Goal: Task Accomplishment & Management: Use online tool/utility

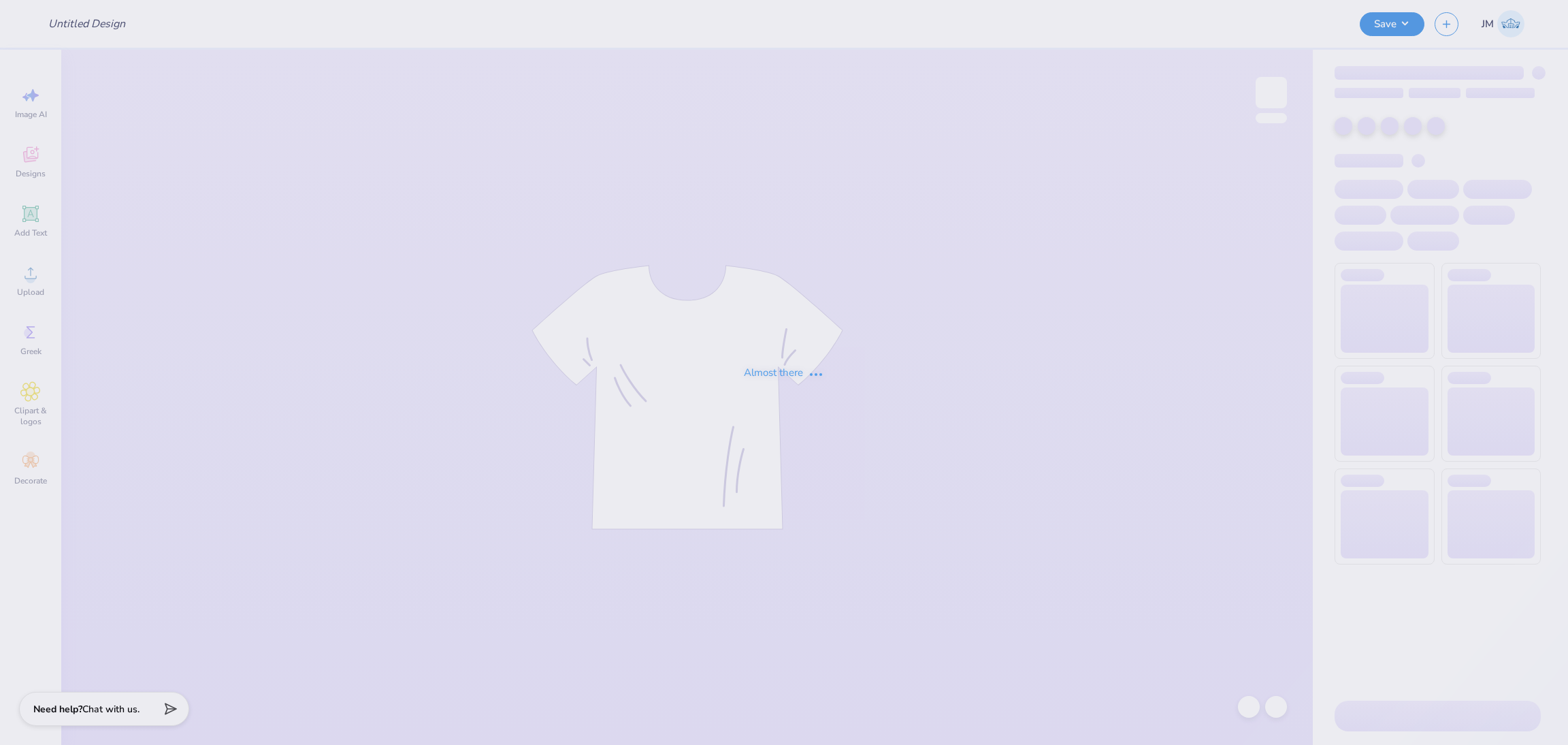
type input "[US_STATE][GEOGRAPHIC_DATA] : [PERSON_NAME]"
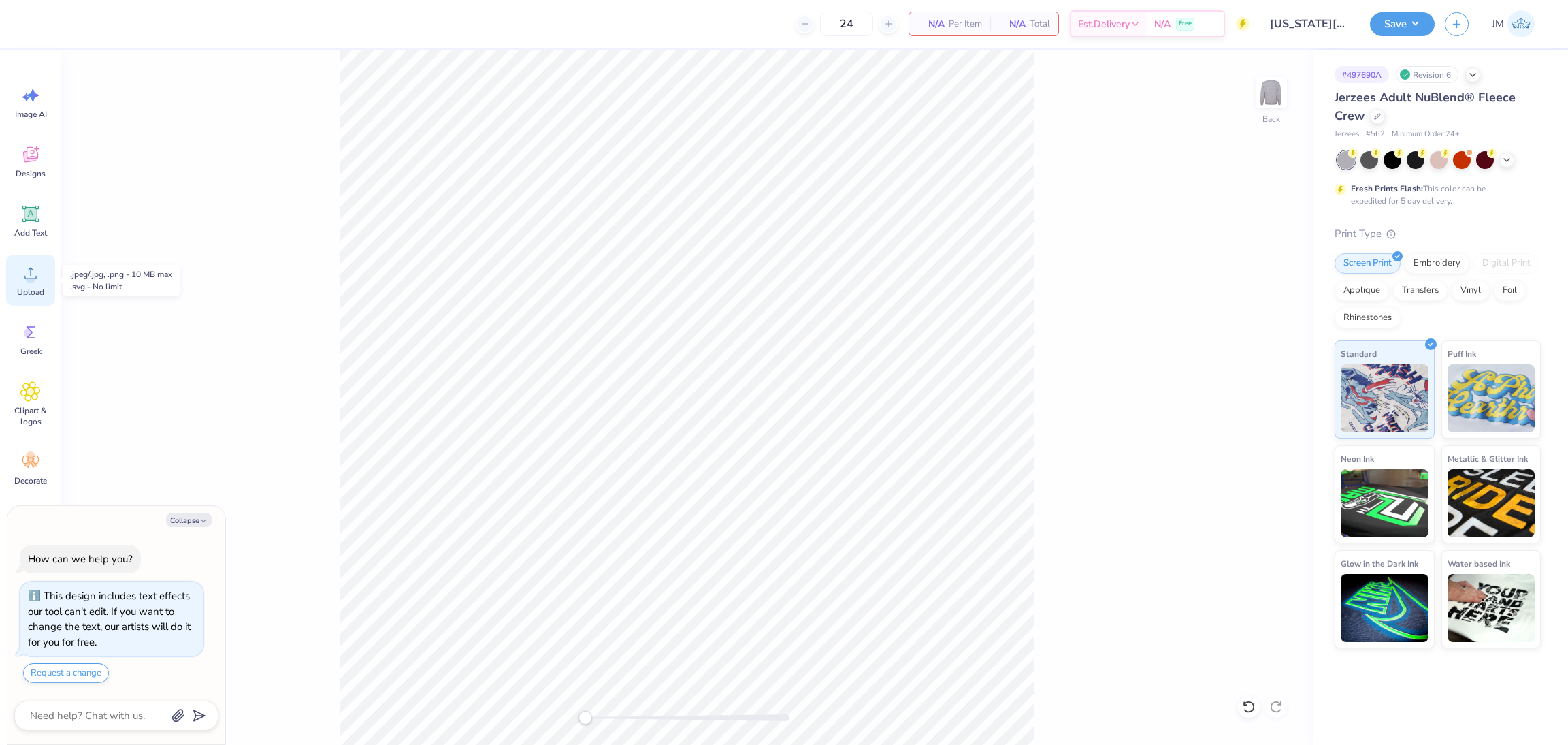
click at [32, 287] on span "Upload" at bounding box center [31, 293] width 27 height 11
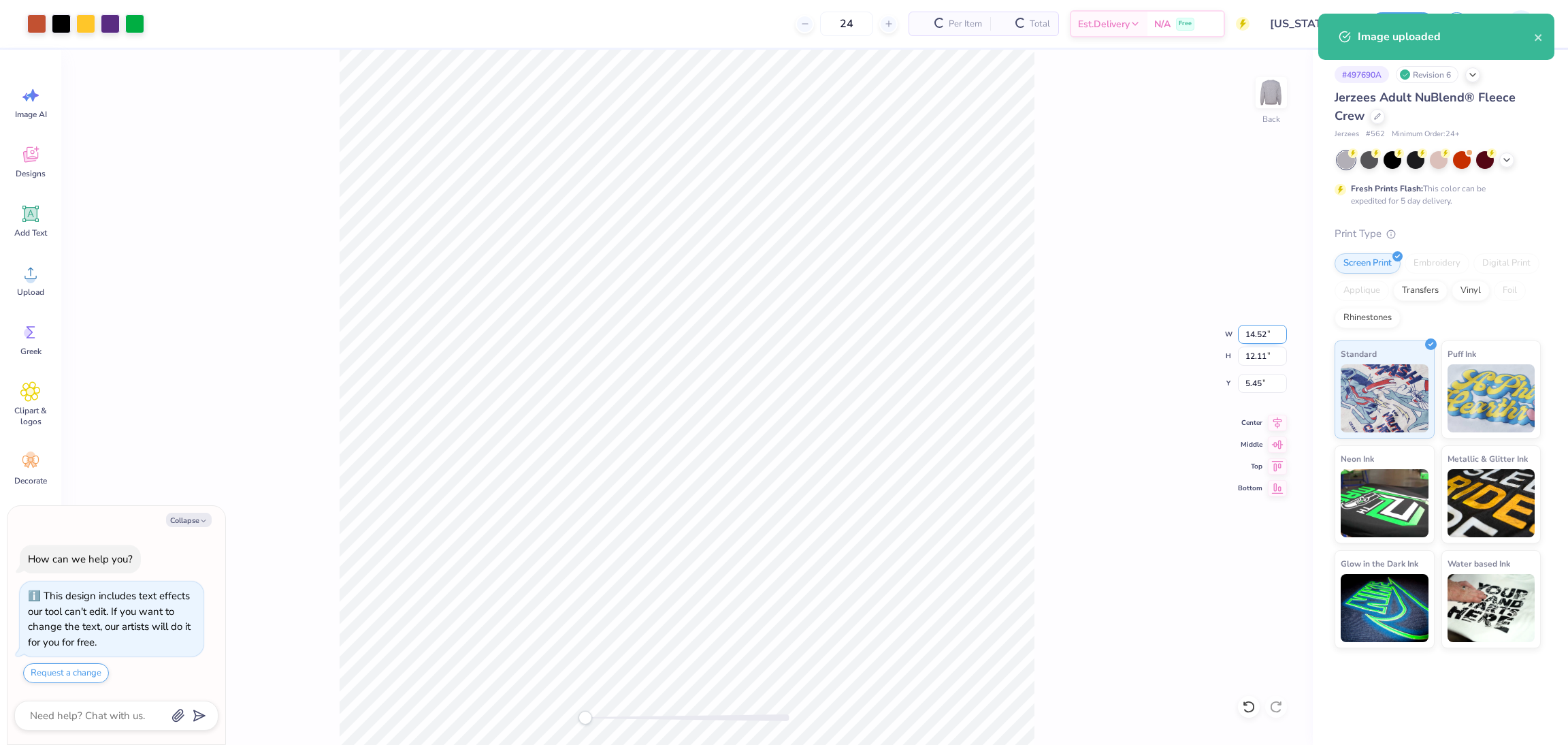
type textarea "x"
click at [1249, 341] on input "14.52" at bounding box center [1262, 334] width 49 height 19
type input "12"
type textarea "x"
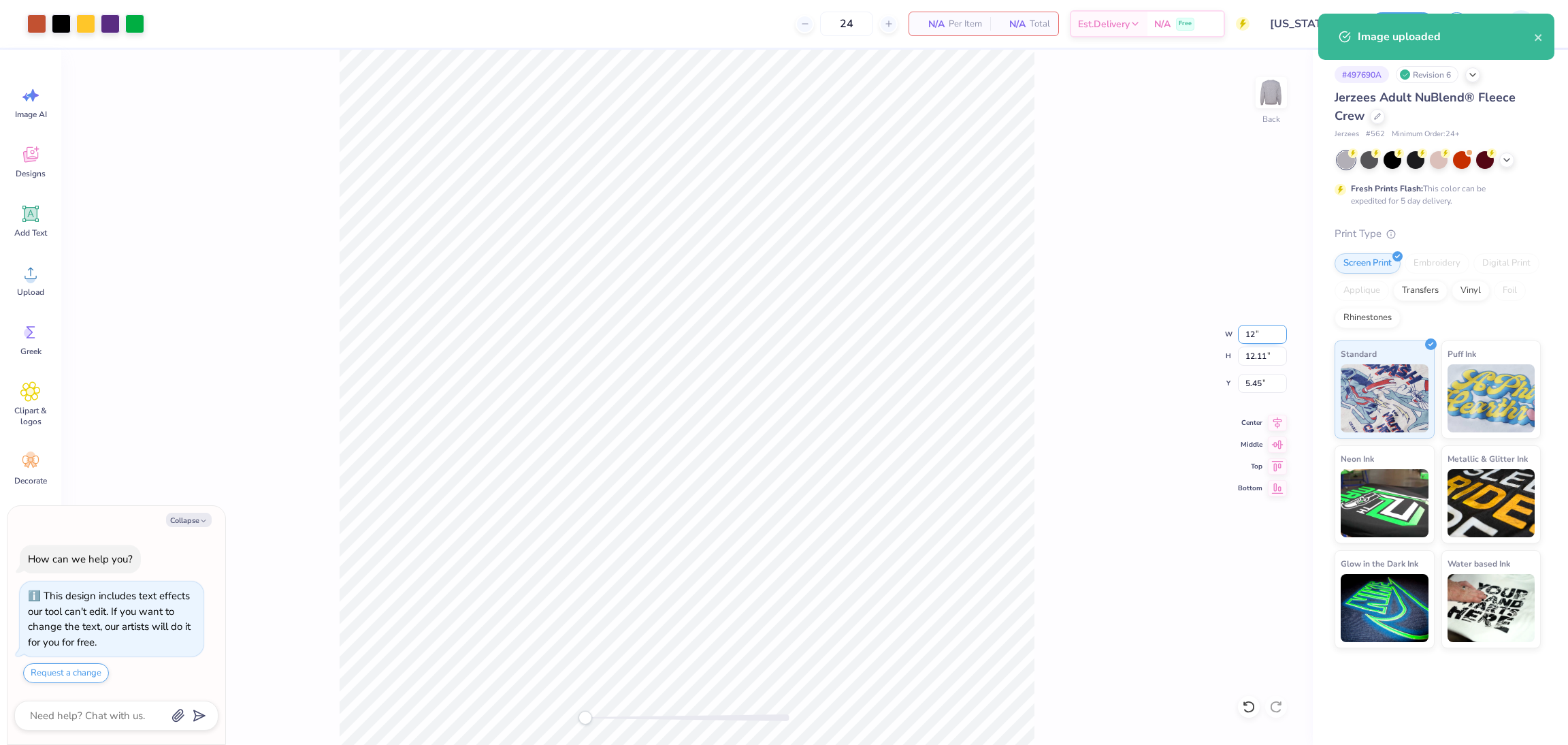
type input "12.00"
type input "10.00"
type input "6.50"
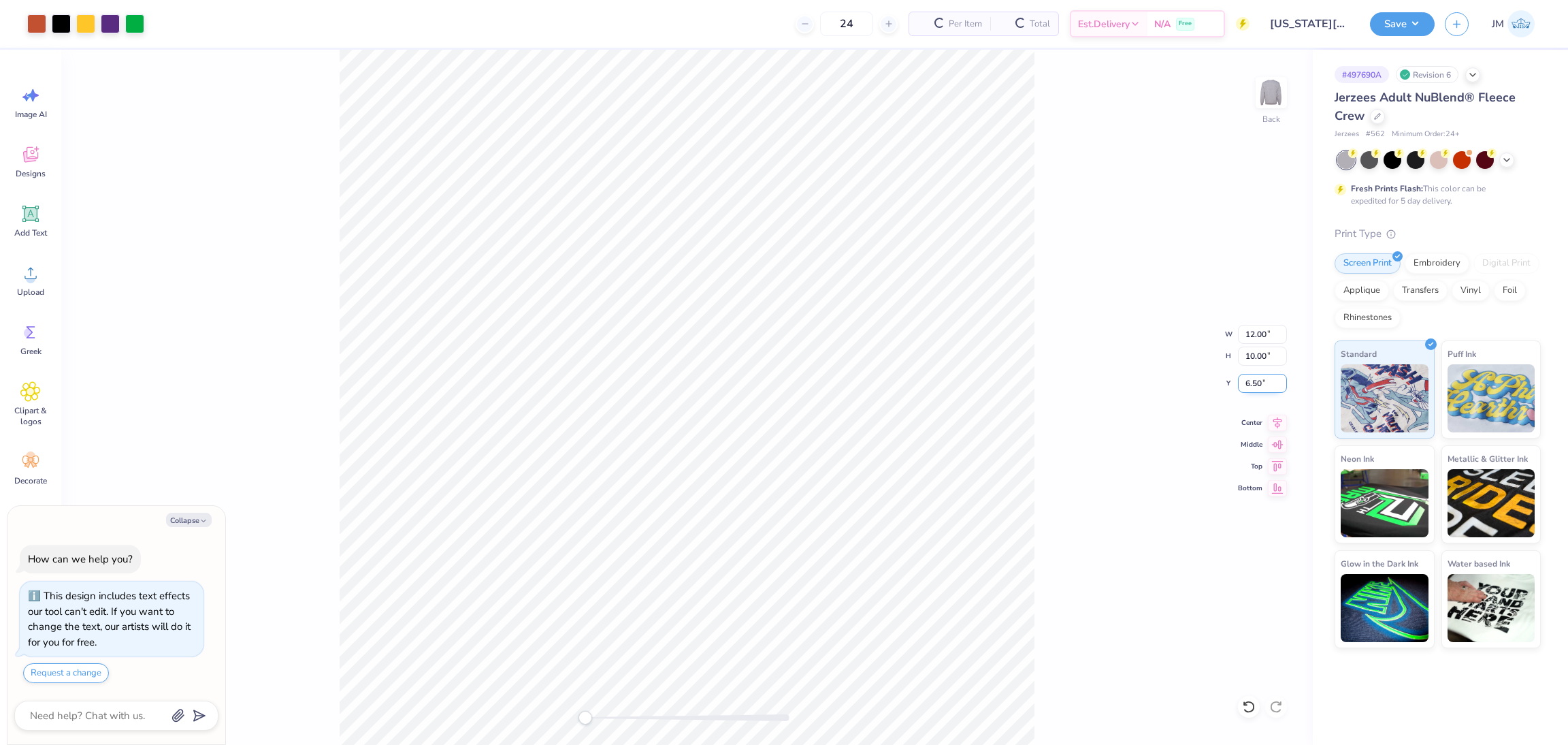
click at [1249, 378] on input "6.50" at bounding box center [1262, 383] width 49 height 19
type textarea "x"
type input "3"
click at [1407, 26] on button "Save" at bounding box center [1402, 23] width 64 height 24
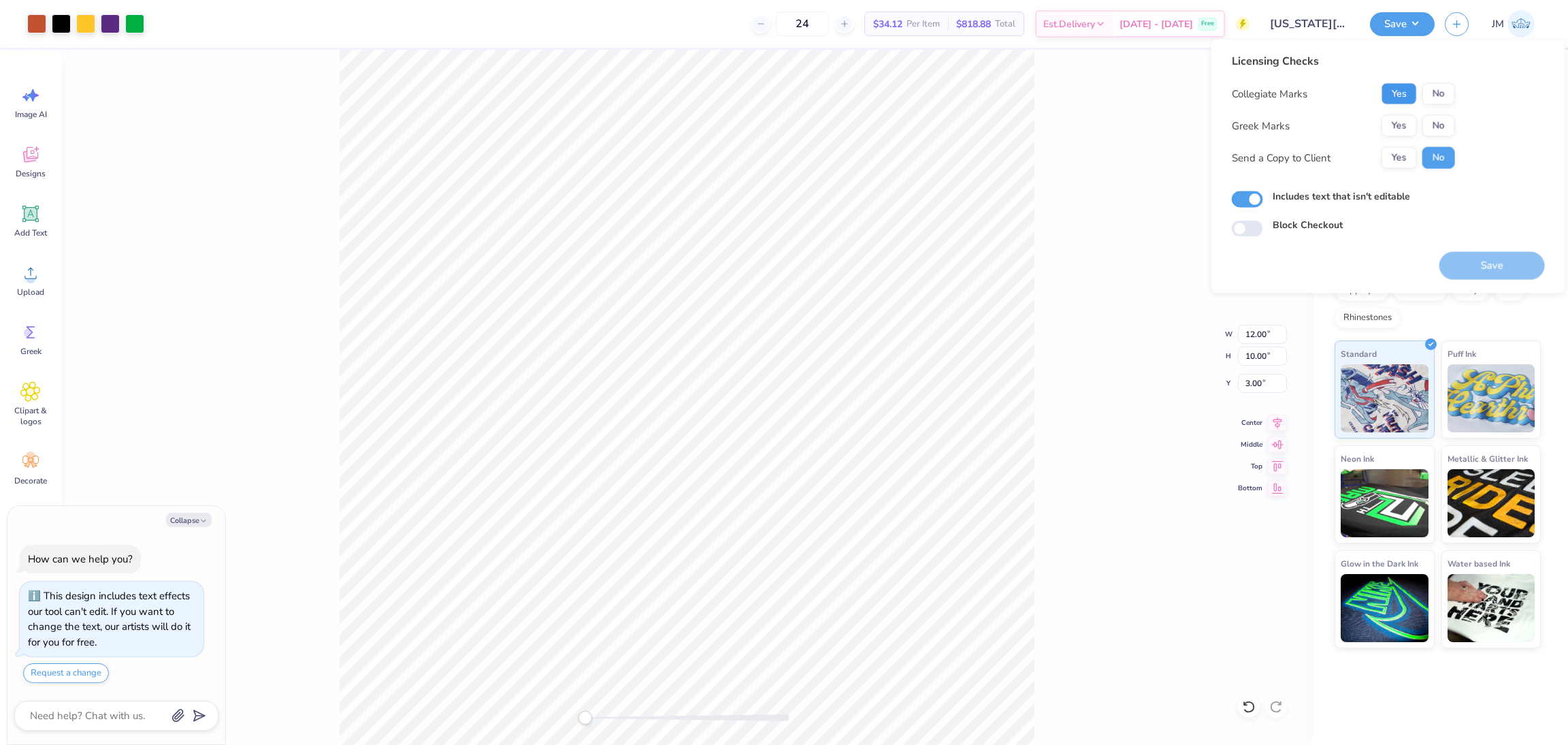
click at [1394, 92] on button "Yes" at bounding box center [1399, 93] width 35 height 22
click at [1403, 132] on button "Yes" at bounding box center [1399, 125] width 35 height 22
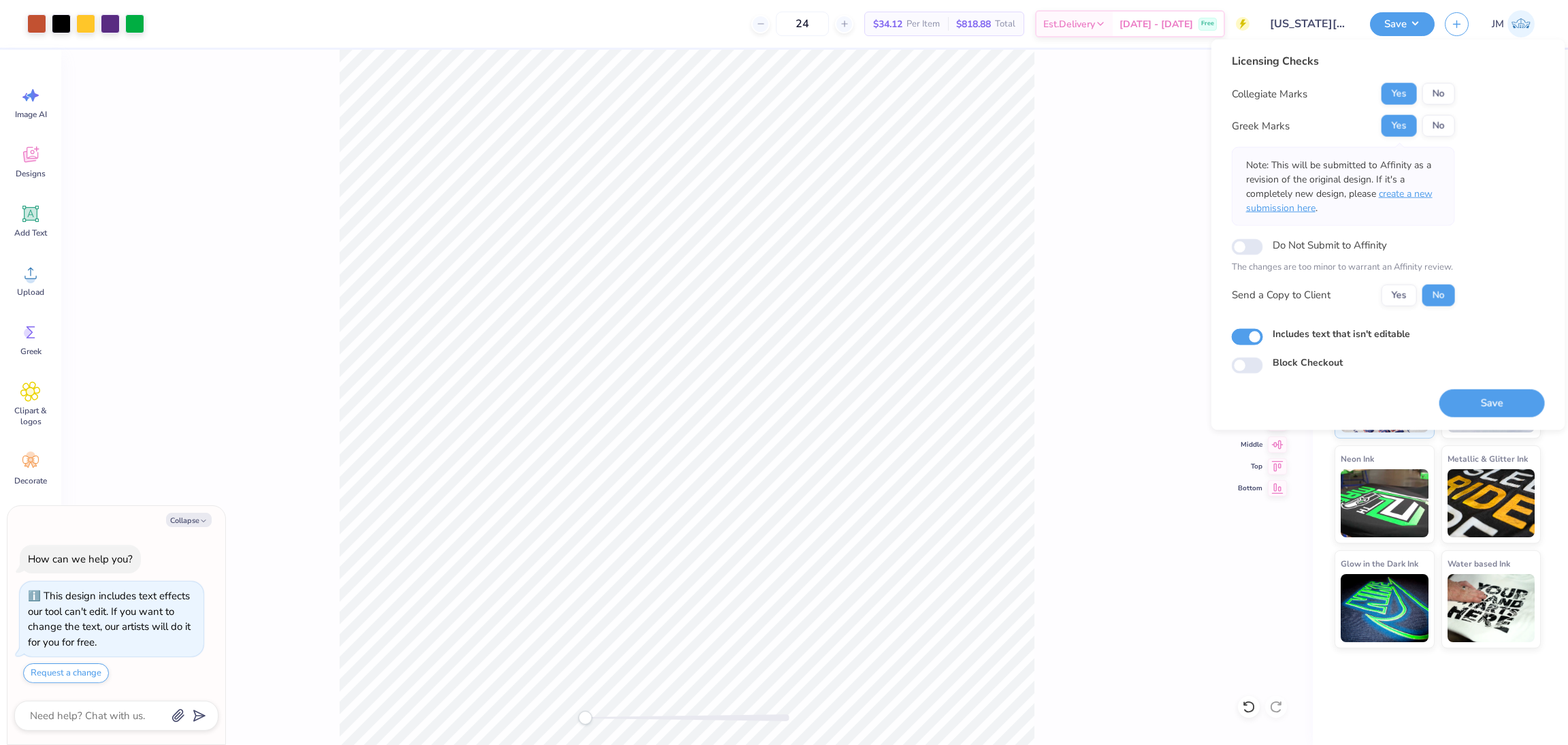
click at [1405, 195] on span "create a new submission here" at bounding box center [1339, 201] width 186 height 27
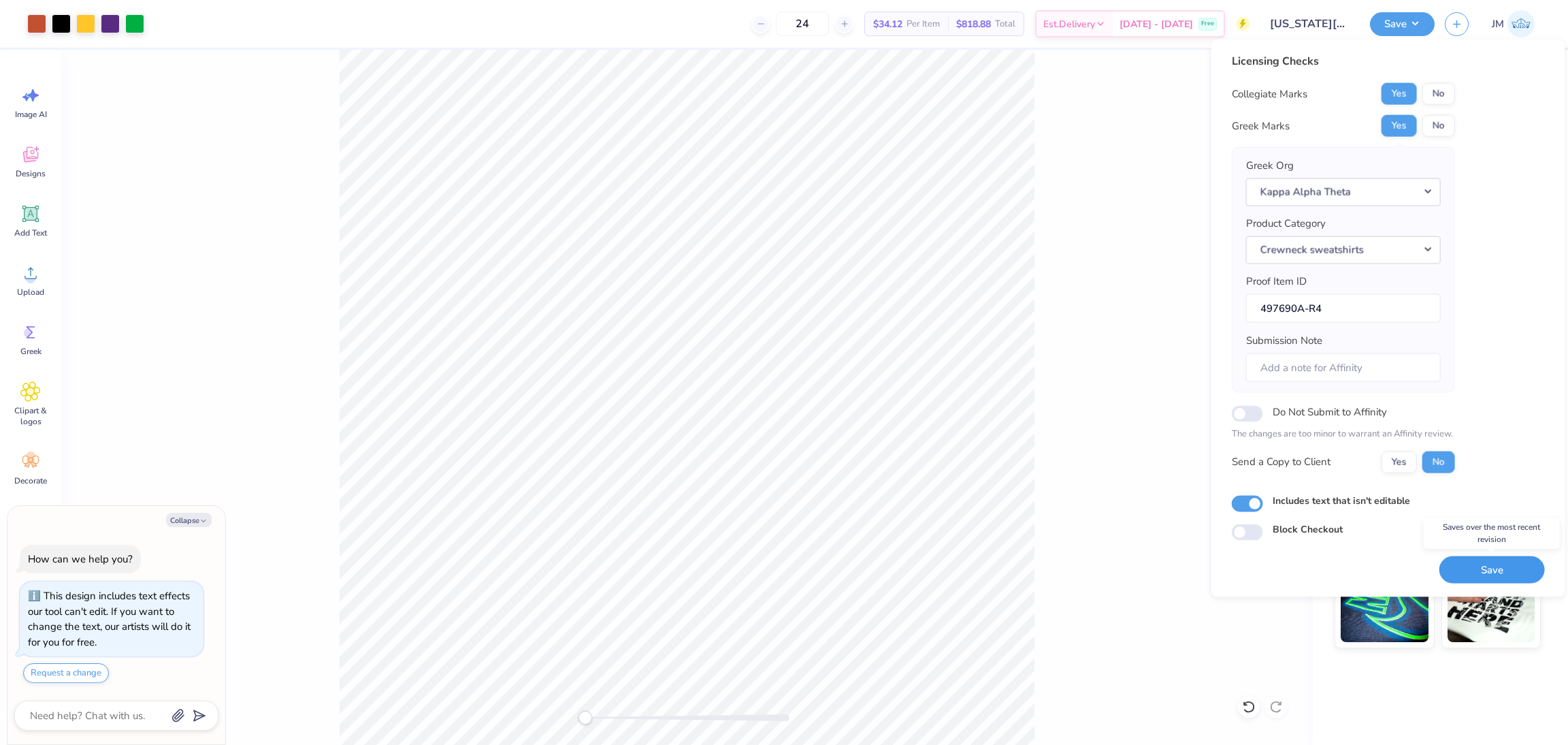
click at [1472, 570] on button "Save" at bounding box center [1492, 569] width 105 height 28
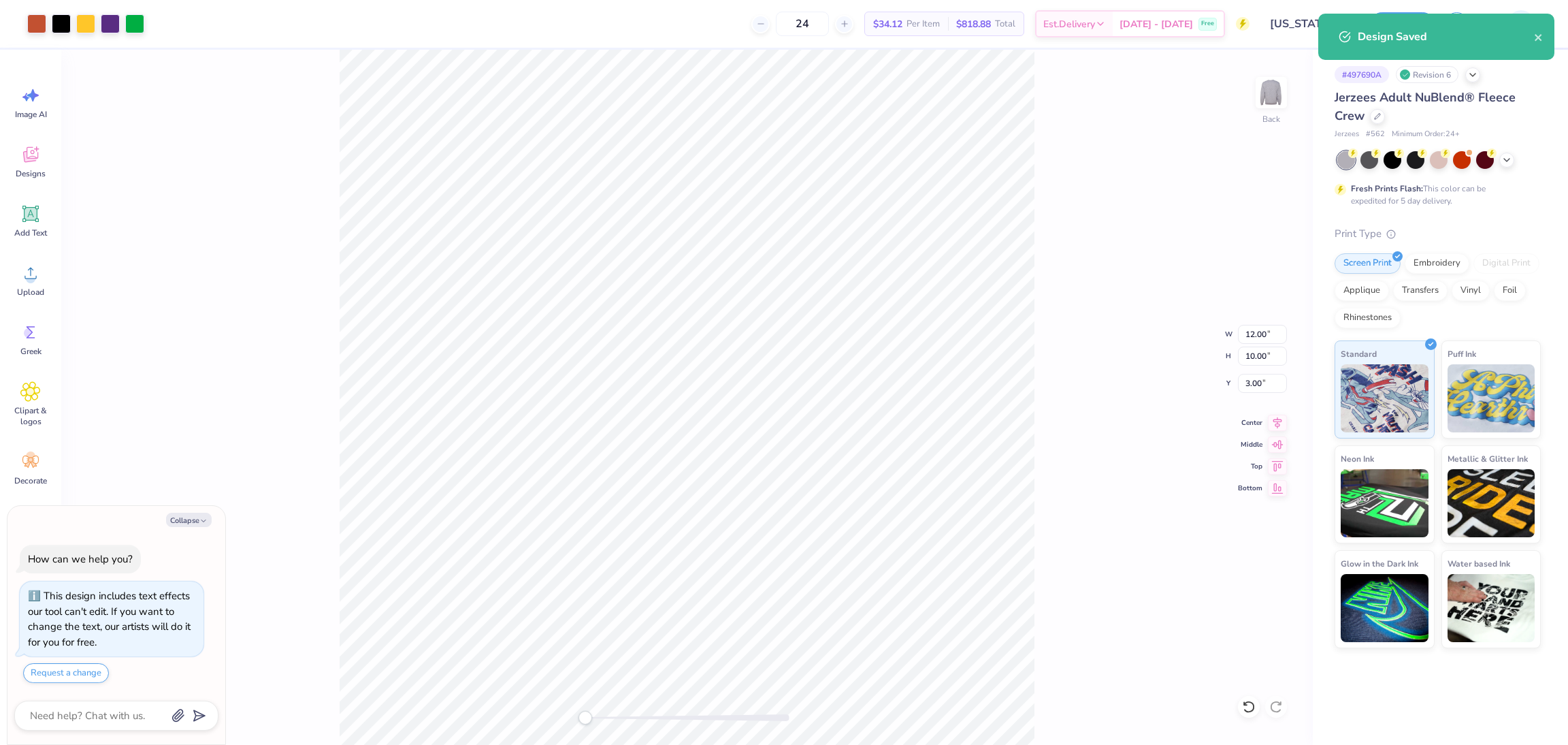
type textarea "x"
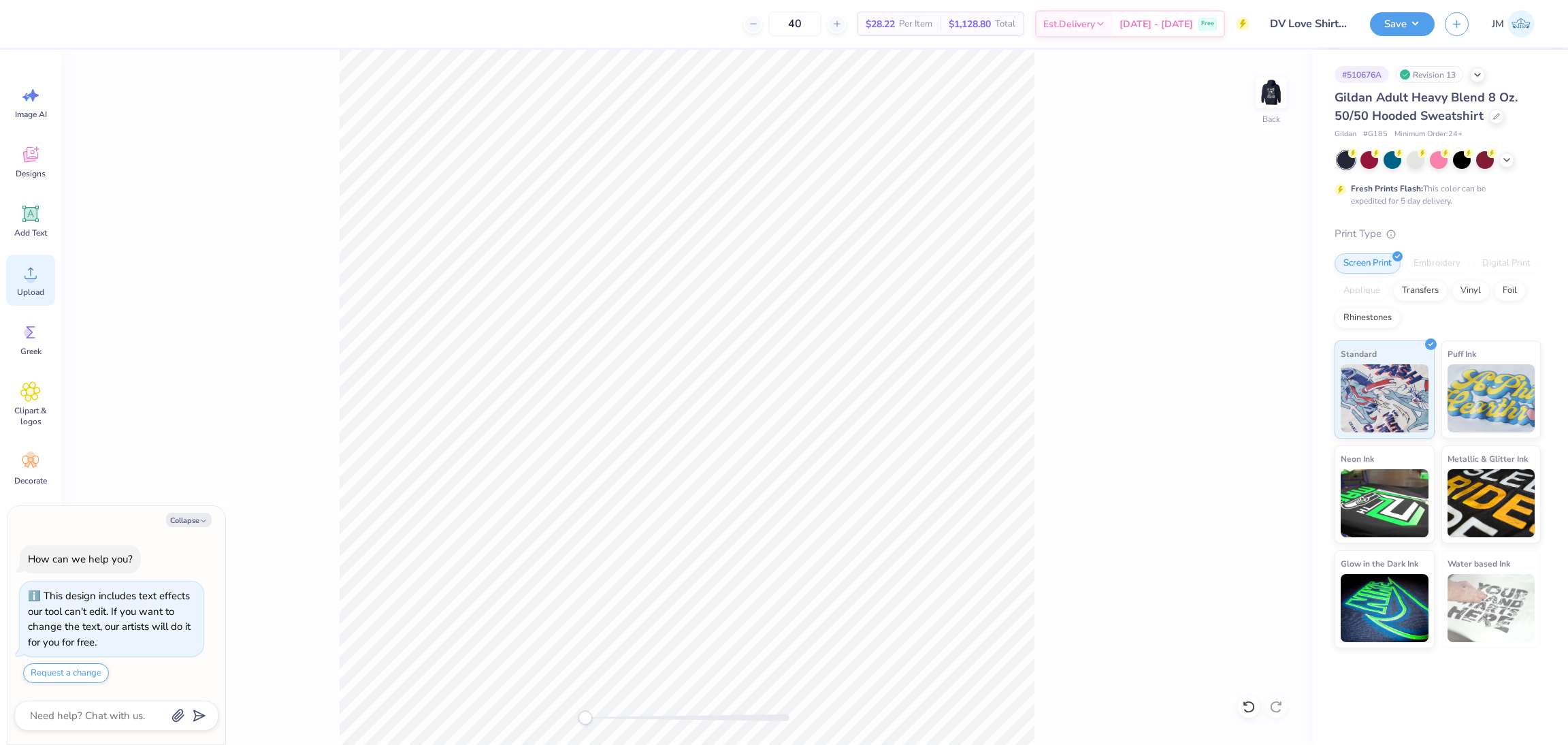
click at [24, 287] on span "Upload" at bounding box center [31, 293] width 27 height 11
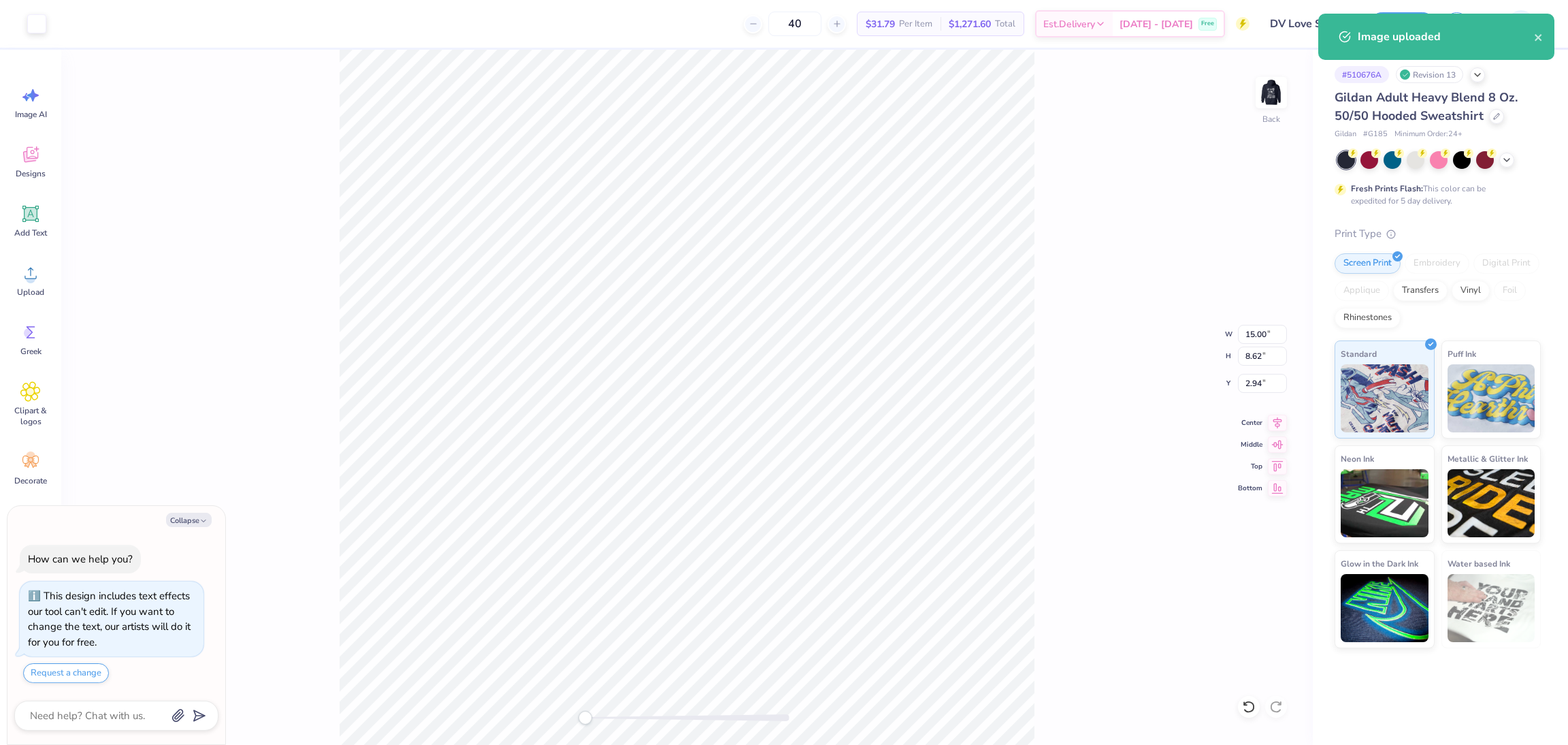
click at [1246, 345] on div "Back W 15.00 15.00 " H 8.62 8.62 " Y 2.94 2.94 " Center [GEOGRAPHIC_DATA]" at bounding box center [687, 397] width 1252 height 695
type textarea "x"
click at [1259, 332] on input "15.00" at bounding box center [1262, 334] width 49 height 19
click at [1257, 332] on input "15.00" at bounding box center [1262, 334] width 49 height 19
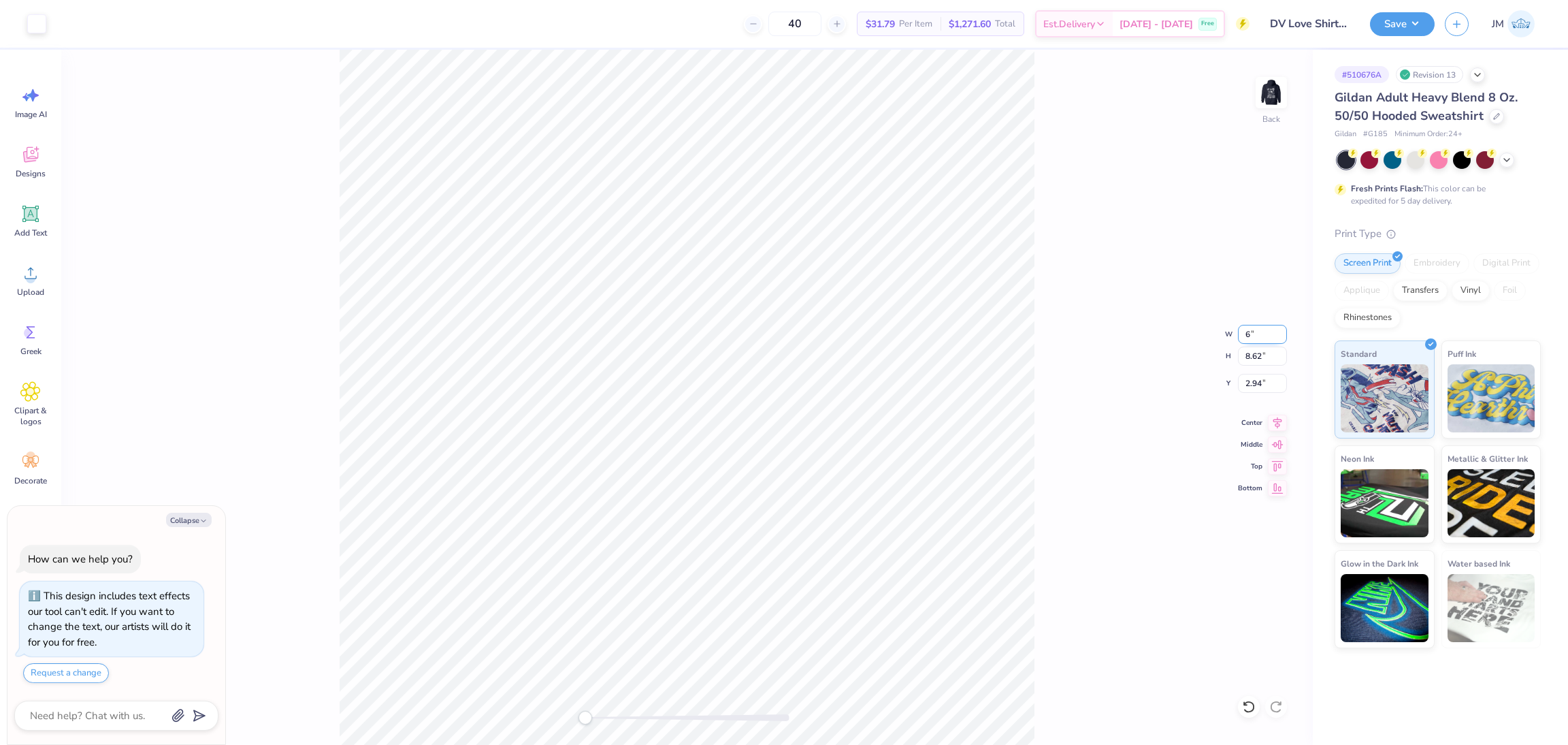
type input "6.00"
type textarea "x"
type input "3.45"
type input "5.53"
type textarea "x"
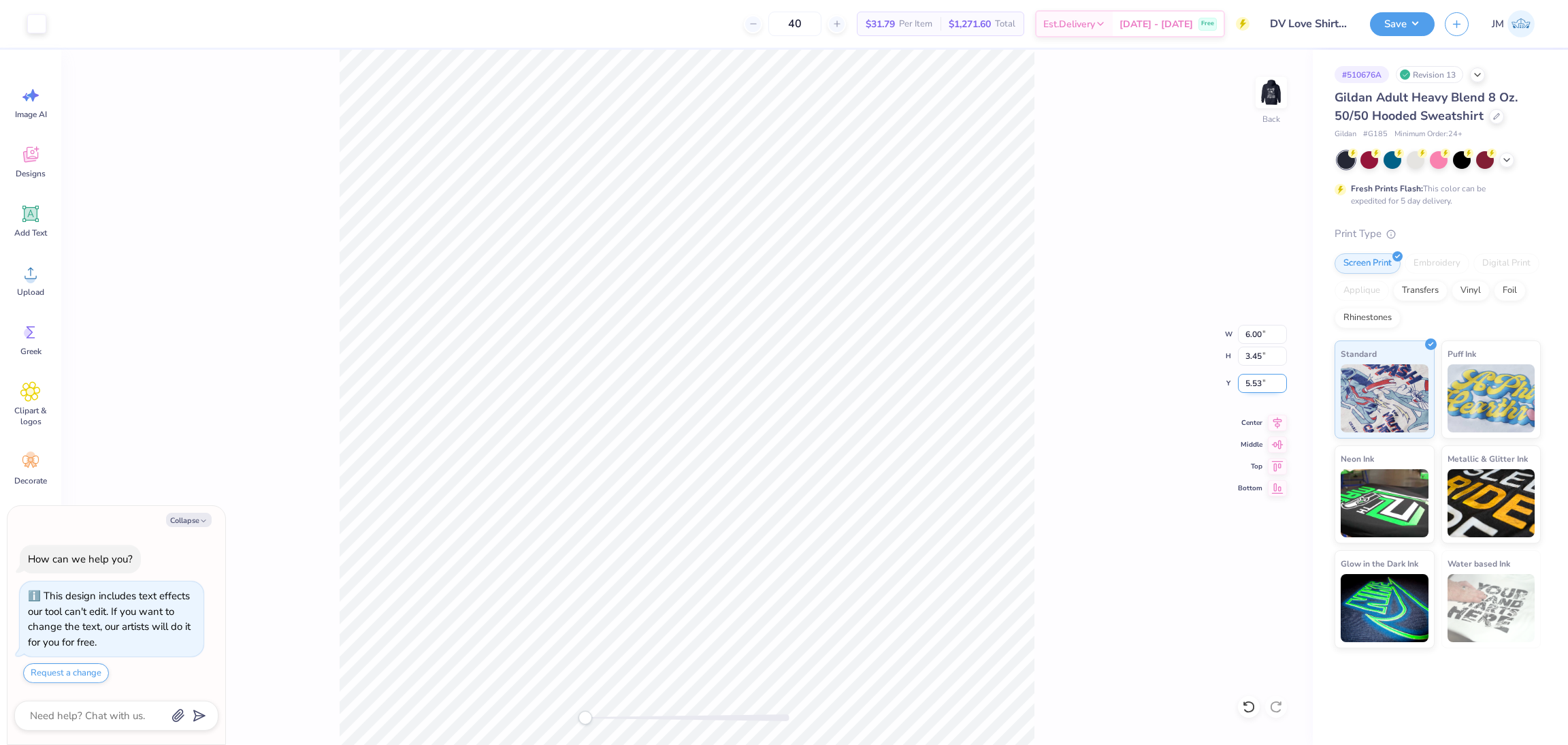
click at [1249, 384] on input "5.53" at bounding box center [1262, 383] width 49 height 19
click at [1249, 385] on input "5.53" at bounding box center [1262, 383] width 49 height 19
type input "3"
click at [1289, 98] on div "Back W 6.00 6.00 " H 3.45 3.45 " Y 3 3 " Center Middle Top Bottom" at bounding box center [687, 397] width 1252 height 695
click at [1265, 107] on img at bounding box center [1272, 92] width 55 height 55
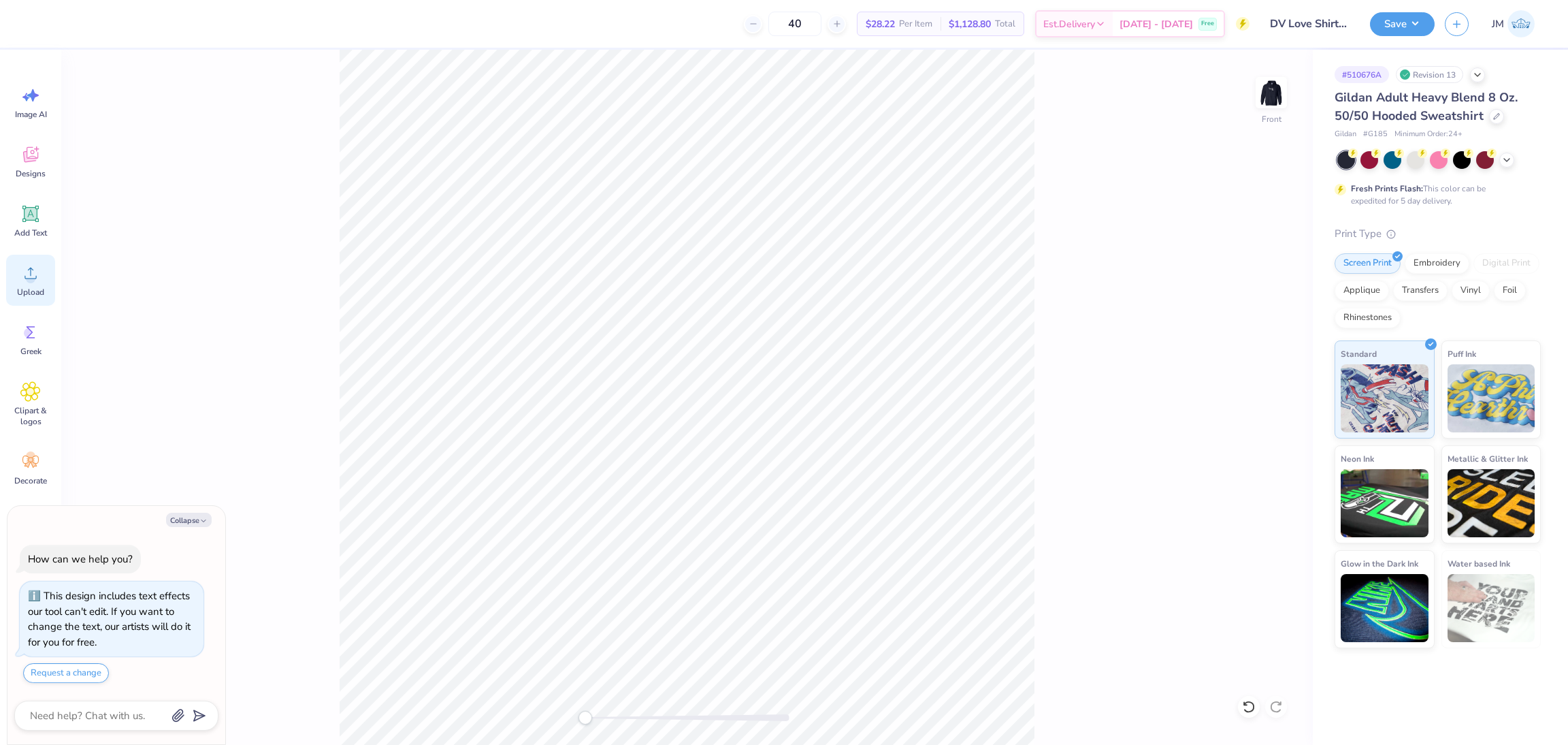
click at [34, 282] on icon at bounding box center [30, 272] width 20 height 20
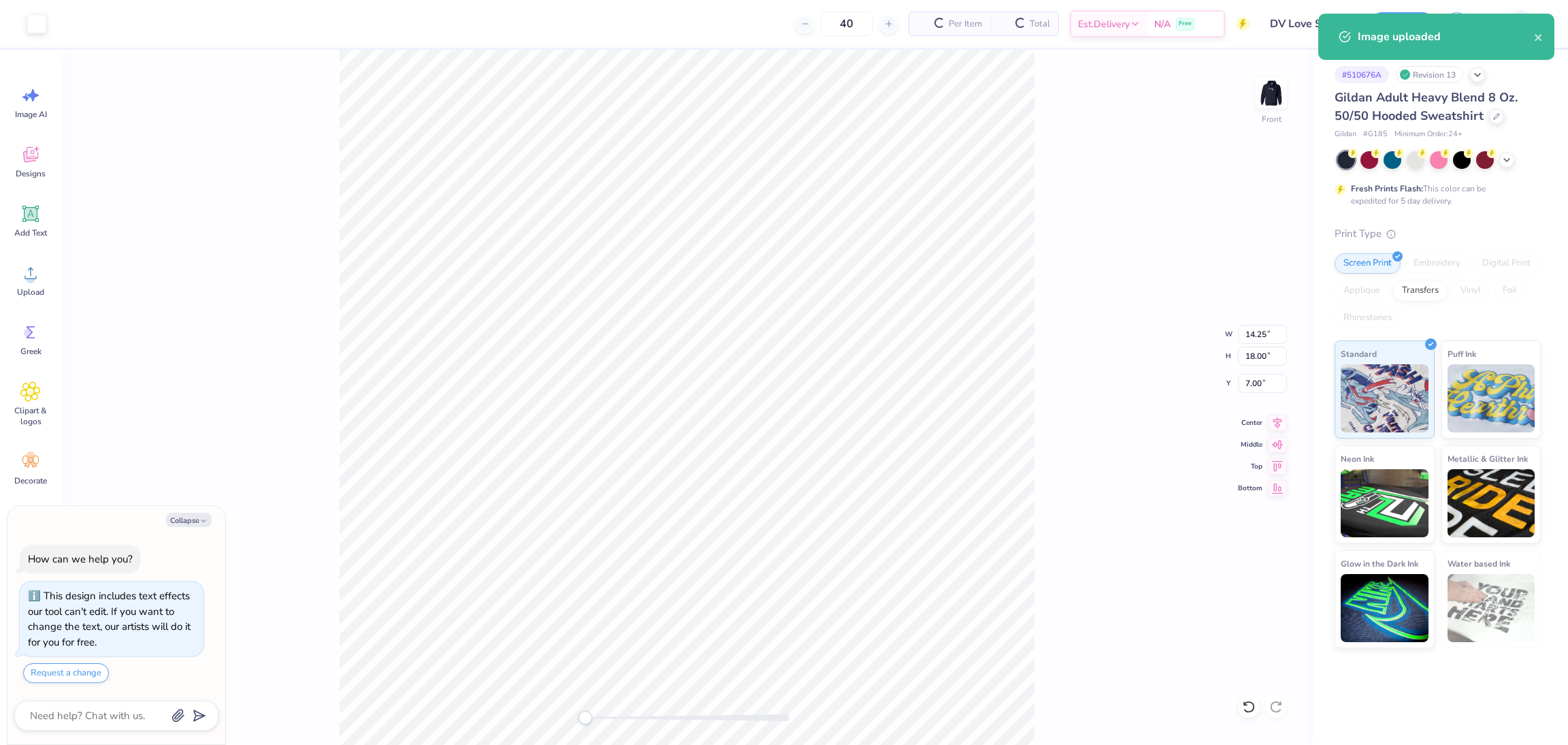
type textarea "x"
click at [1253, 357] on input "18.00" at bounding box center [1262, 356] width 49 height 19
click at [1254, 357] on input "18.00" at bounding box center [1262, 356] width 49 height 19
type input "13"
type textarea "x"
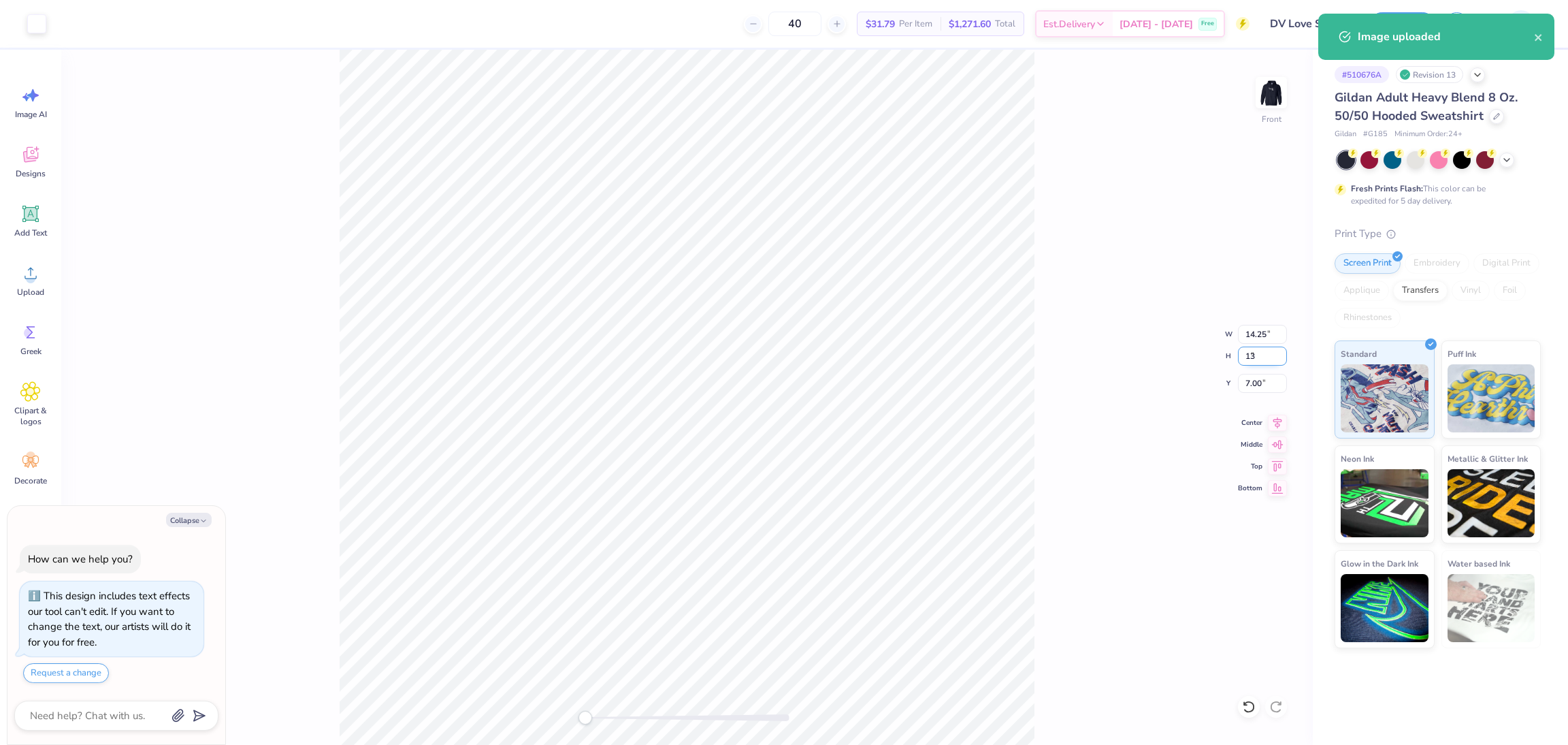
type input "10.29"
type input "13.00"
click at [1251, 388] on input "9.50" at bounding box center [1262, 383] width 49 height 19
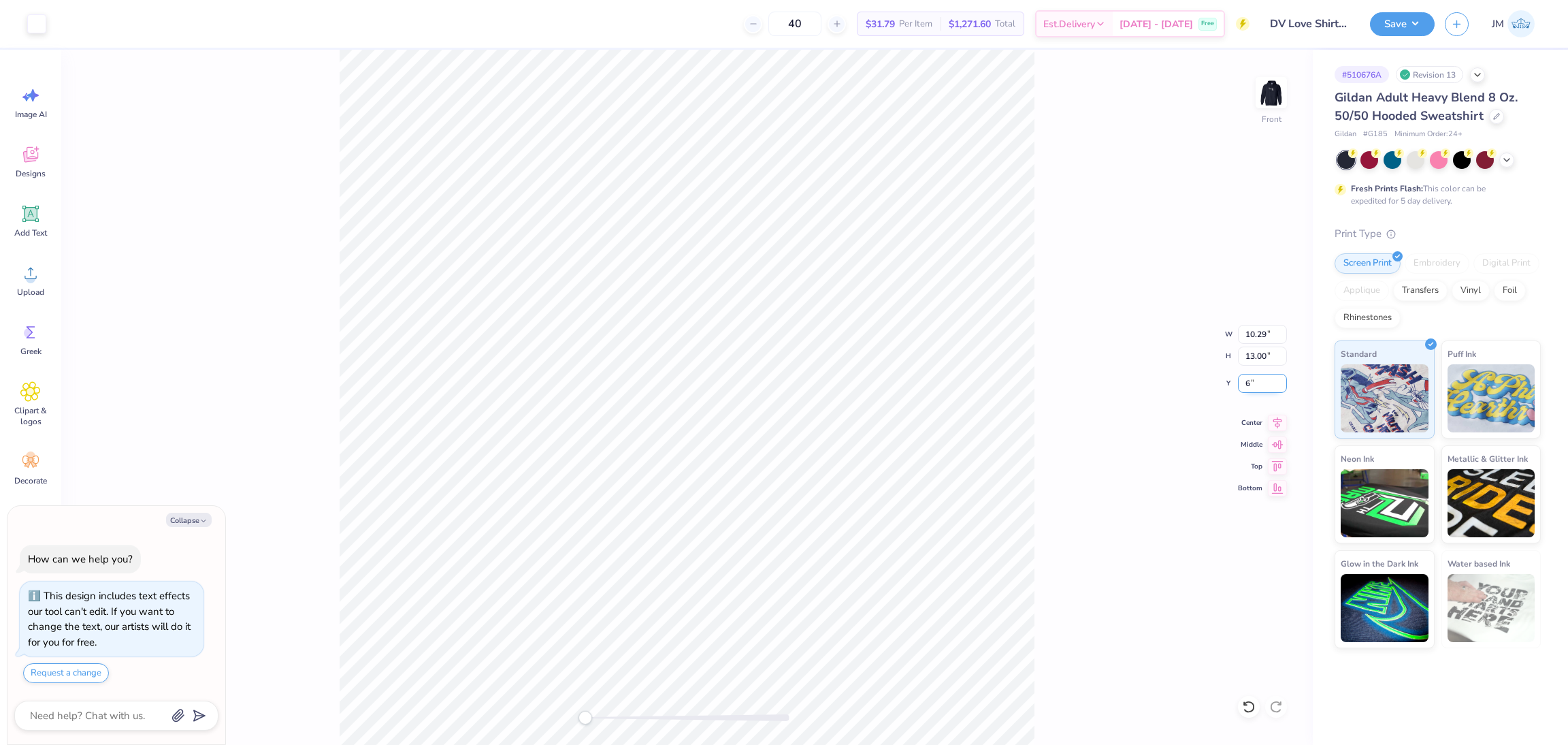
type input "6"
click at [1275, 106] on img at bounding box center [1272, 92] width 27 height 27
type textarea "x"
type input "10.14"
type input "12.81"
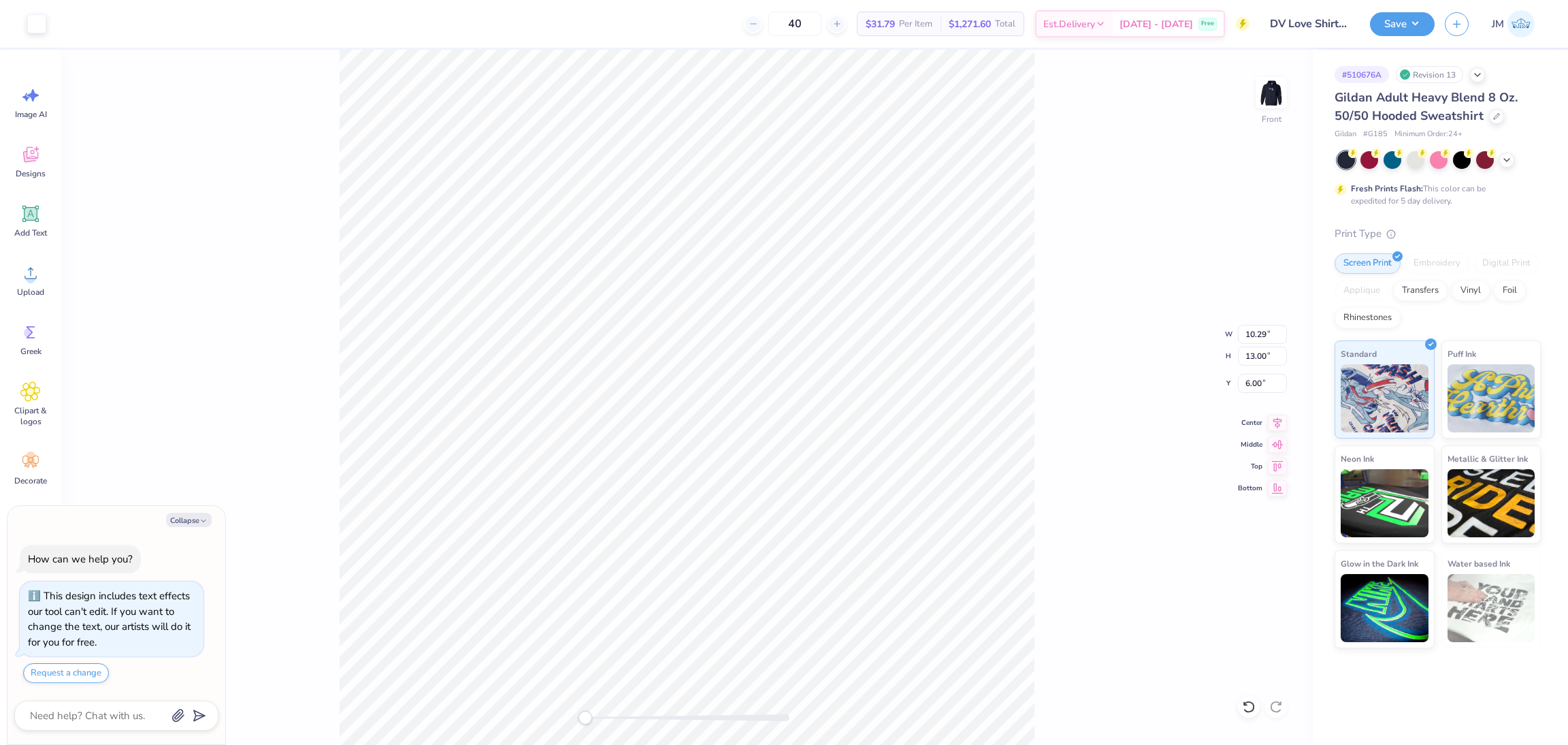
type input "1.16"
type textarea "x"
type input "6.00"
type input "3.45"
type input "3.00"
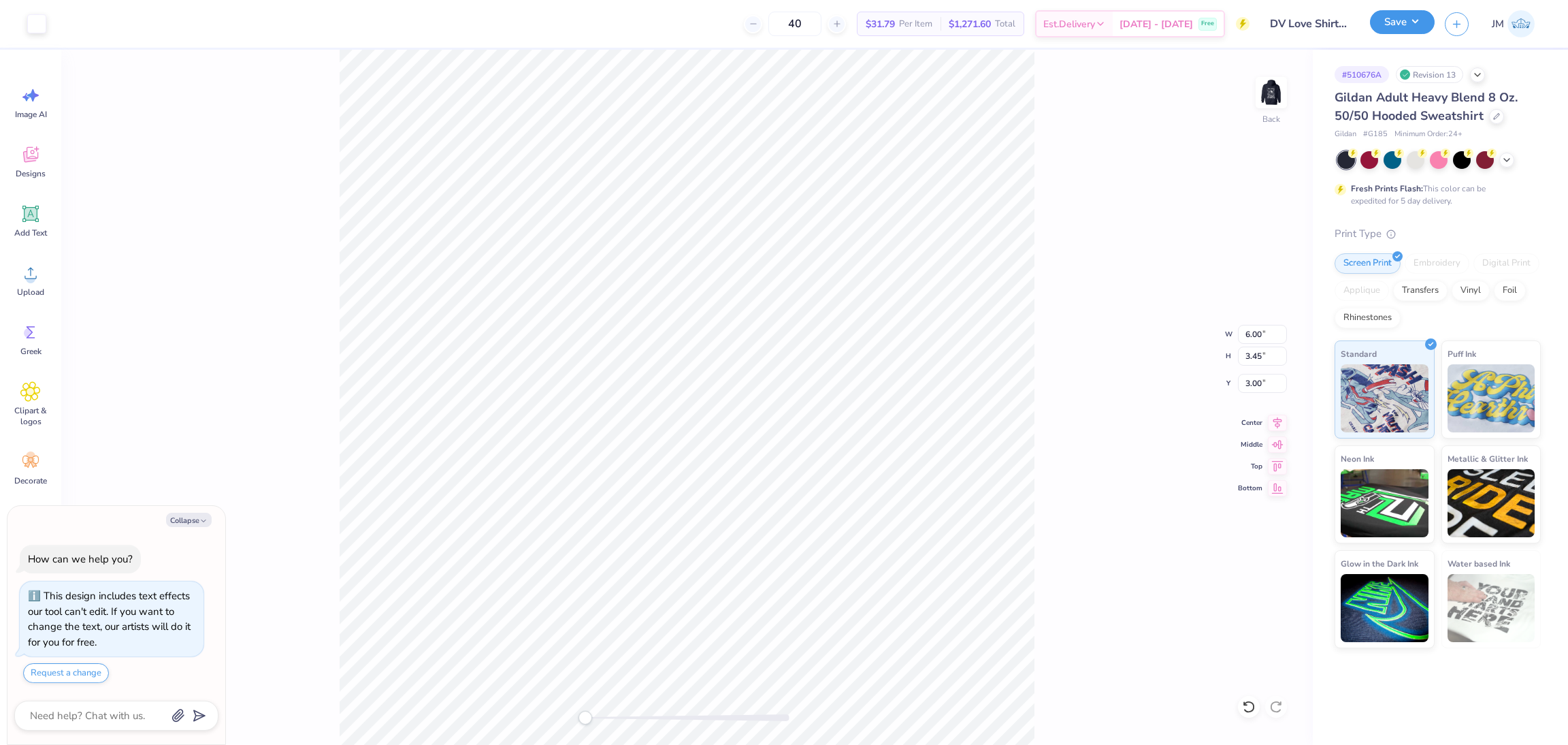
click at [1415, 25] on button "Save" at bounding box center [1402, 23] width 64 height 24
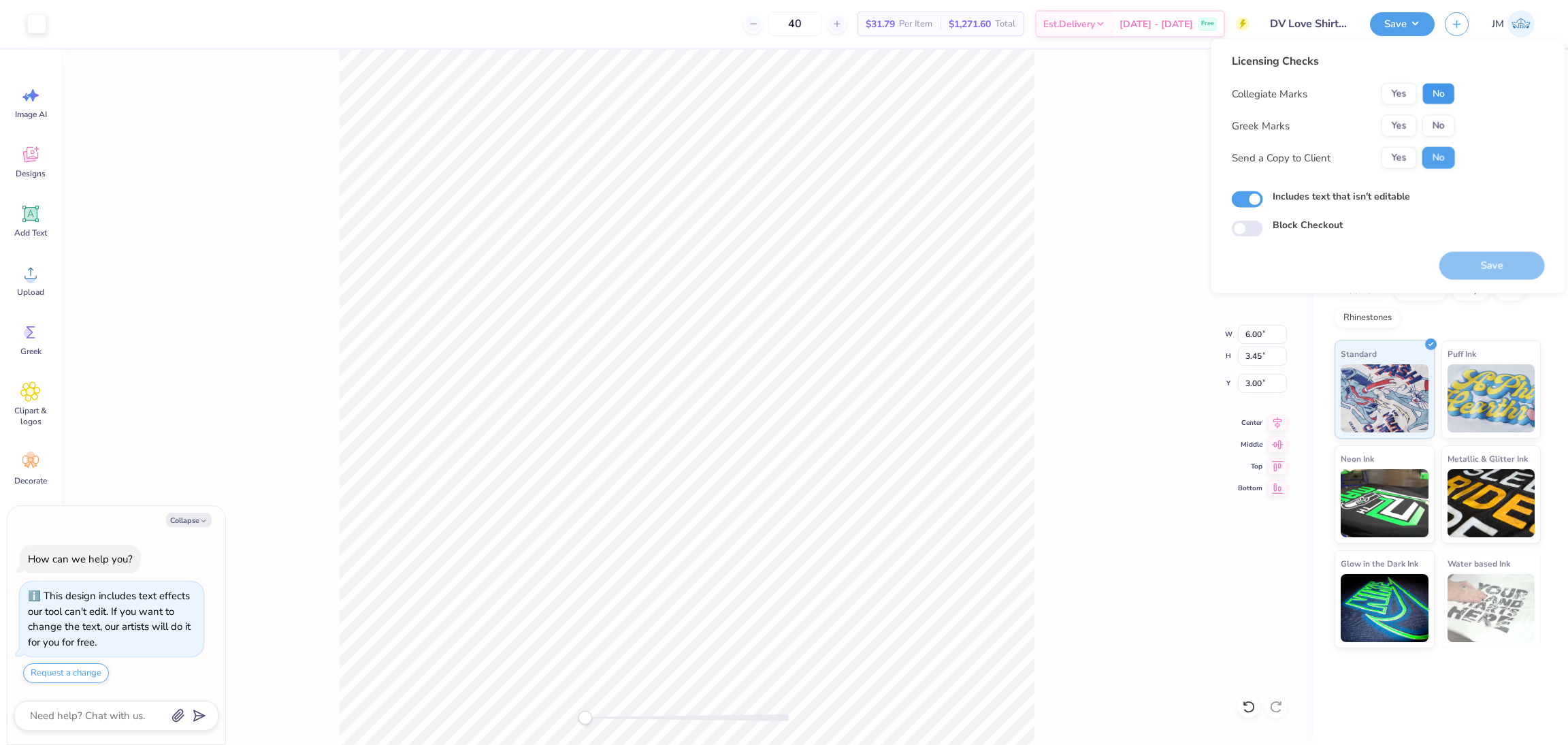
click at [1434, 87] on button "No" at bounding box center [1439, 93] width 33 height 22
click at [1439, 140] on div "Collegiate Marks Yes No Greek Marks Yes No Send a Copy to Client Yes No" at bounding box center [1343, 125] width 223 height 86
click at [1439, 126] on button "No" at bounding box center [1439, 125] width 33 height 22
click at [1485, 259] on button "Save" at bounding box center [1492, 265] width 105 height 28
type textarea "x"
